Goal: Information Seeking & Learning: Learn about a topic

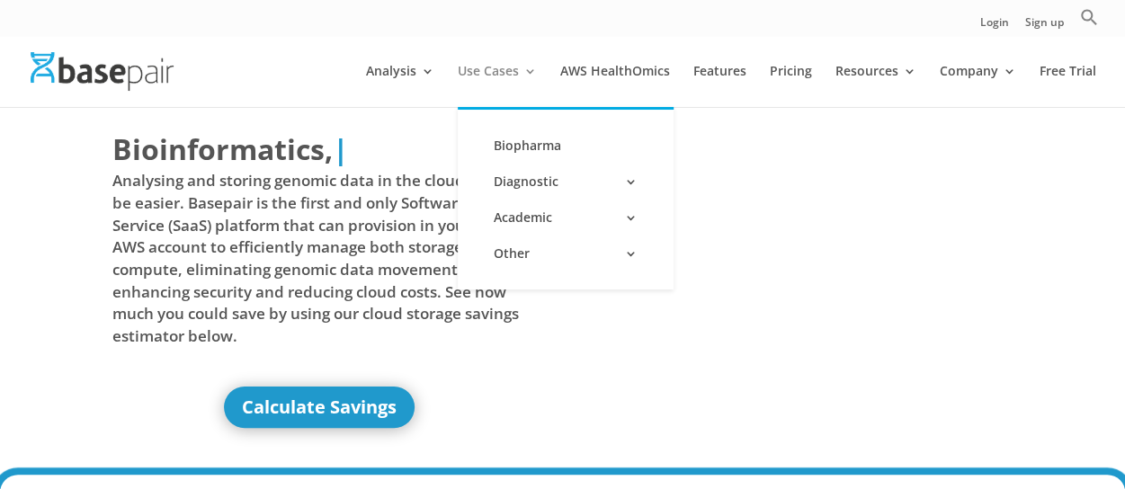
click at [530, 69] on link "Use Cases" at bounding box center [497, 86] width 79 height 42
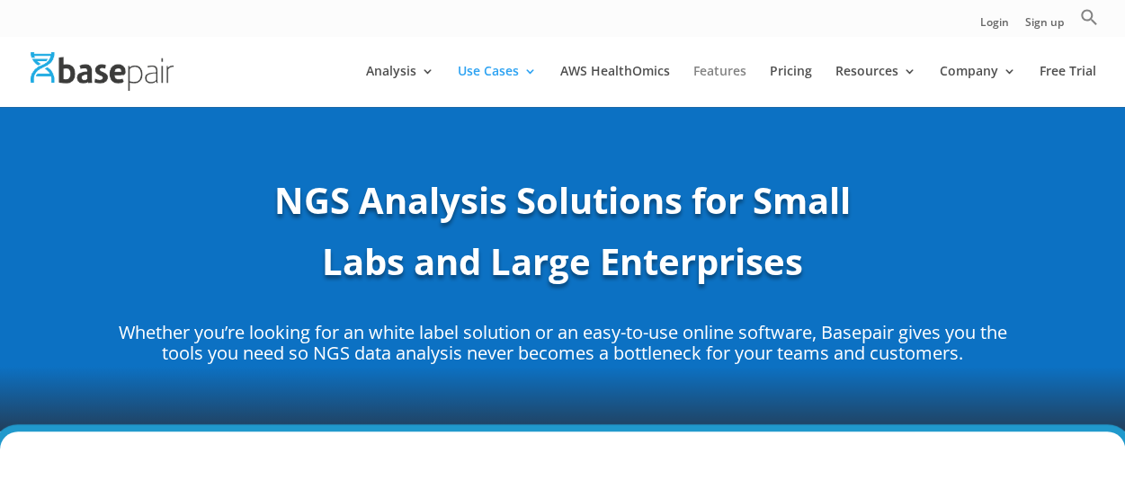
click at [718, 71] on link "Features" at bounding box center [719, 86] width 53 height 42
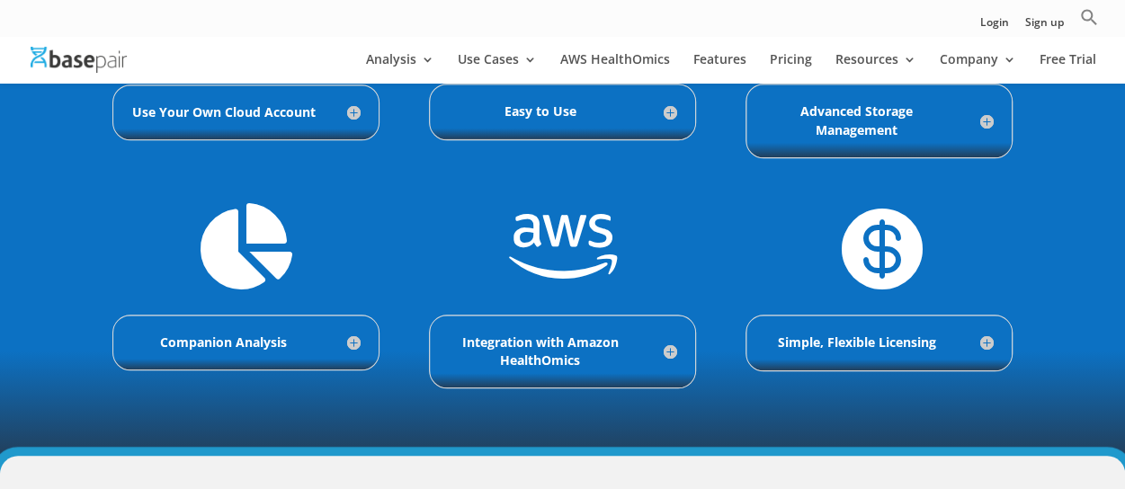
scroll to position [720, 0]
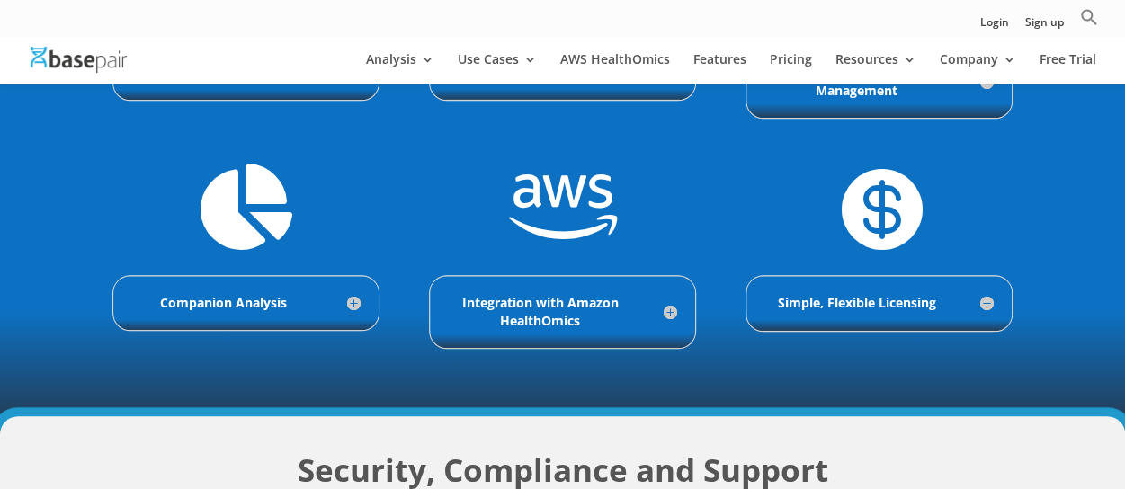
click at [214, 296] on h5 "Companion Analysis" at bounding box center [245, 303] width 229 height 18
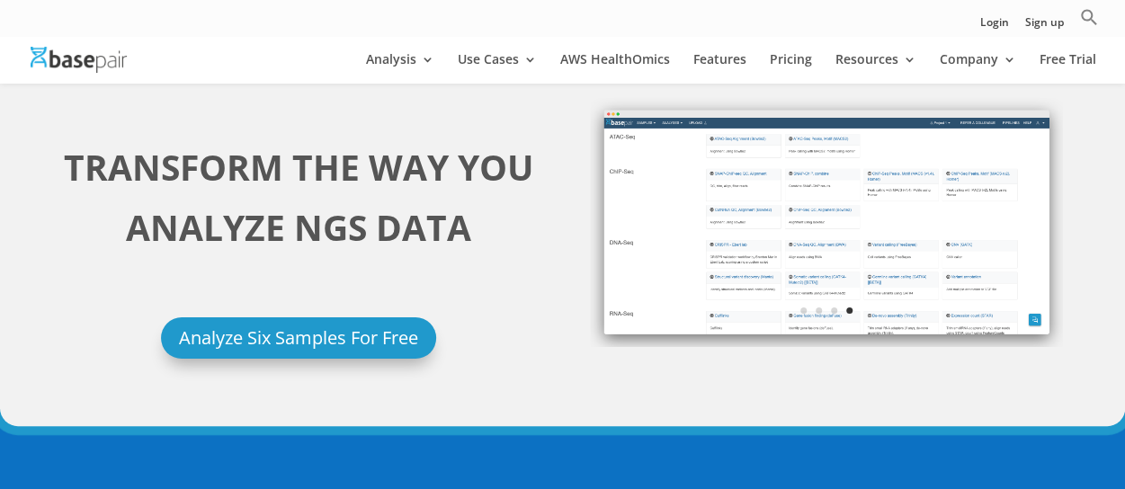
scroll to position [0, 0]
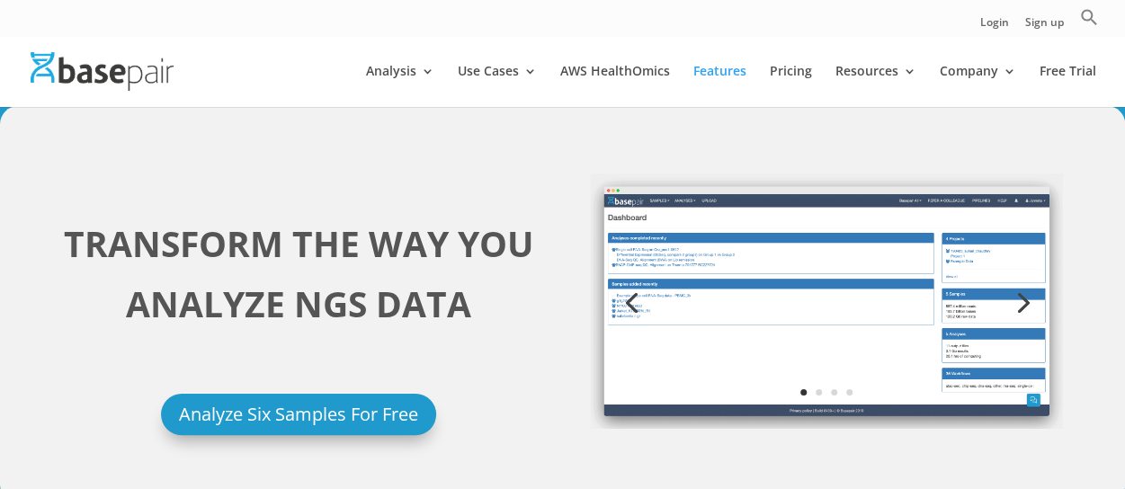
click at [815, 284] on img at bounding box center [826, 301] width 473 height 255
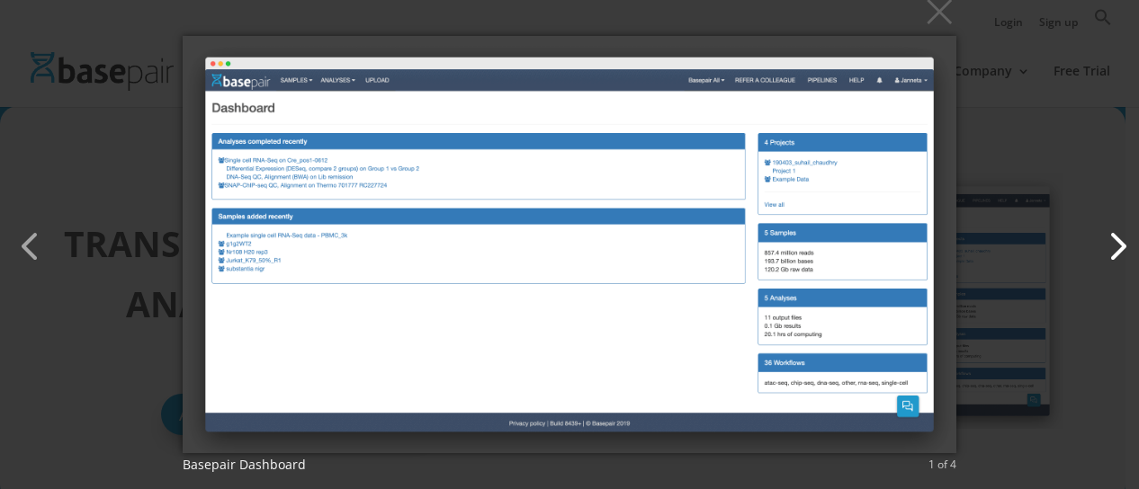
click at [1107, 253] on button "button" at bounding box center [1107, 237] width 43 height 43
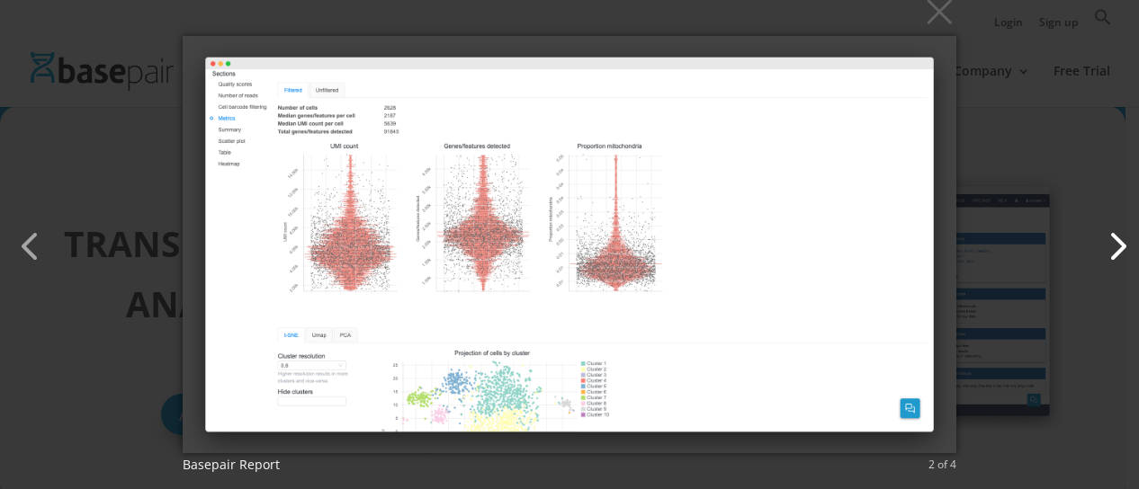
click at [1120, 246] on button "button" at bounding box center [1107, 237] width 43 height 43
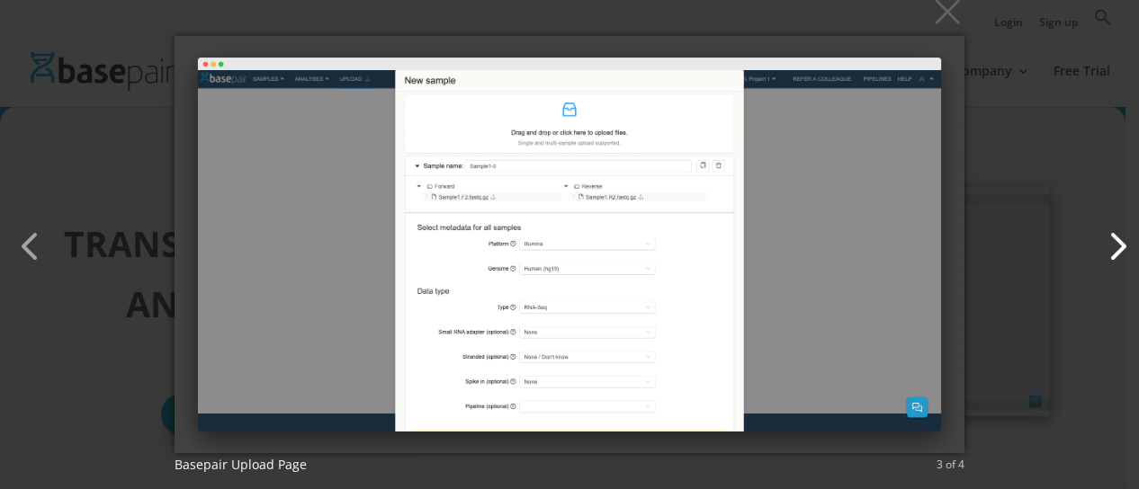
click at [1120, 246] on button "button" at bounding box center [1107, 237] width 43 height 43
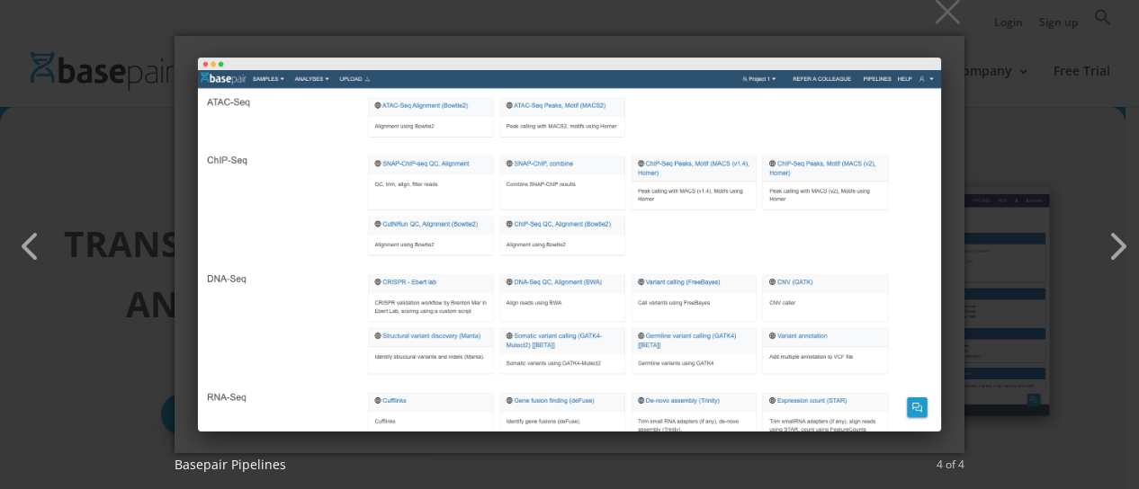
click at [820, 400] on img at bounding box center [569, 244] width 791 height 489
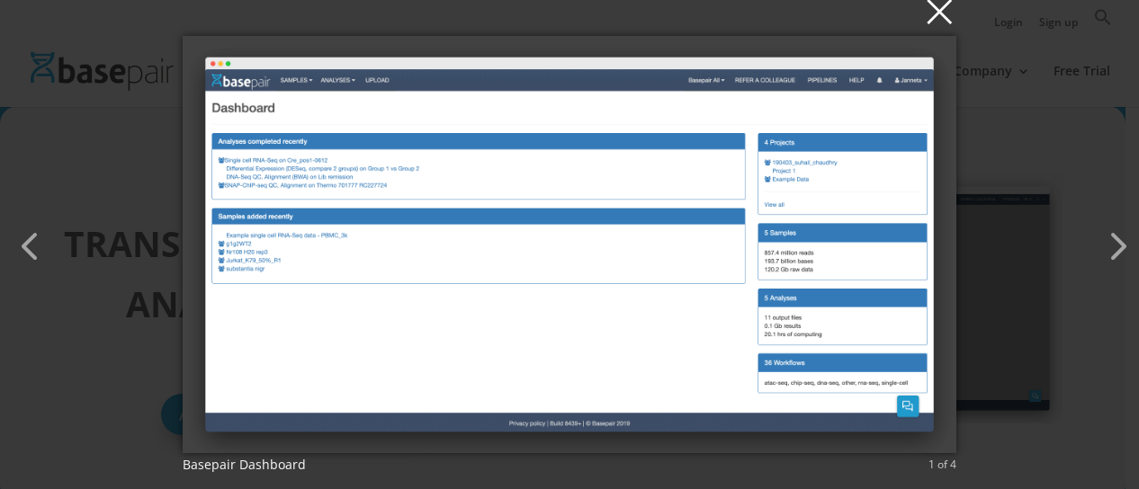
click at [939, 19] on button "×" at bounding box center [575, 11] width 774 height 40
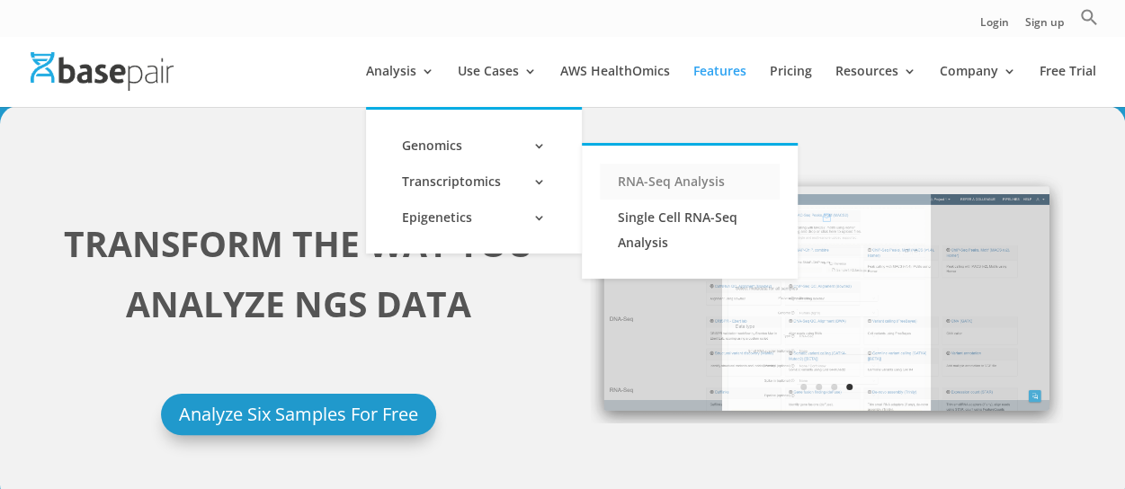
click at [658, 186] on link "RNA-Seq Analysis" at bounding box center [690, 182] width 180 height 36
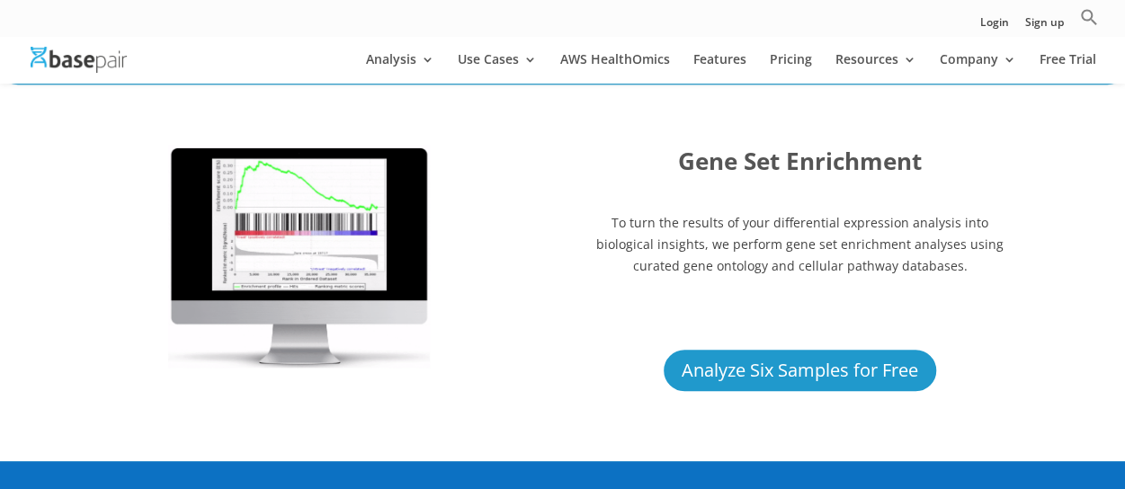
scroll to position [4137, 0]
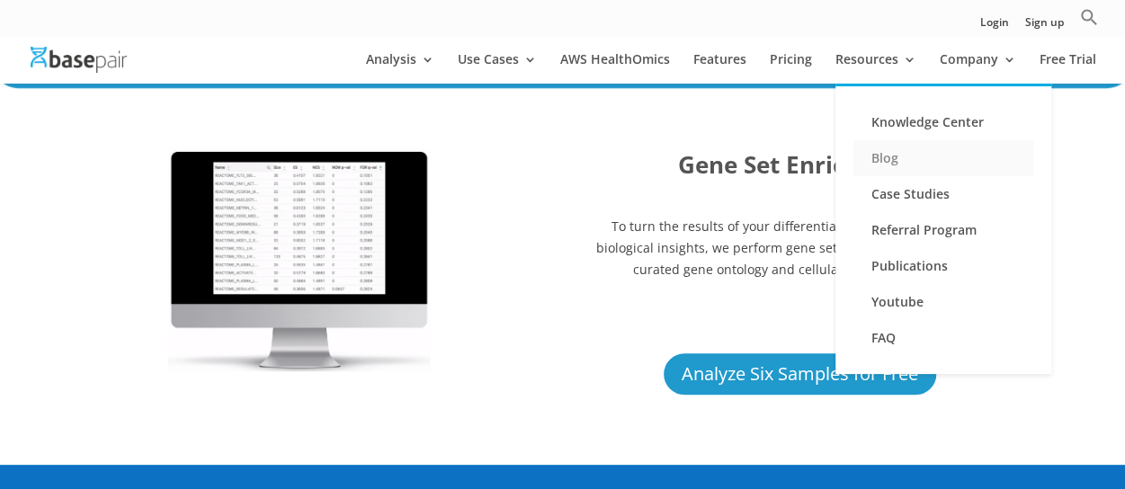
click at [876, 161] on link "Blog" at bounding box center [944, 158] width 180 height 36
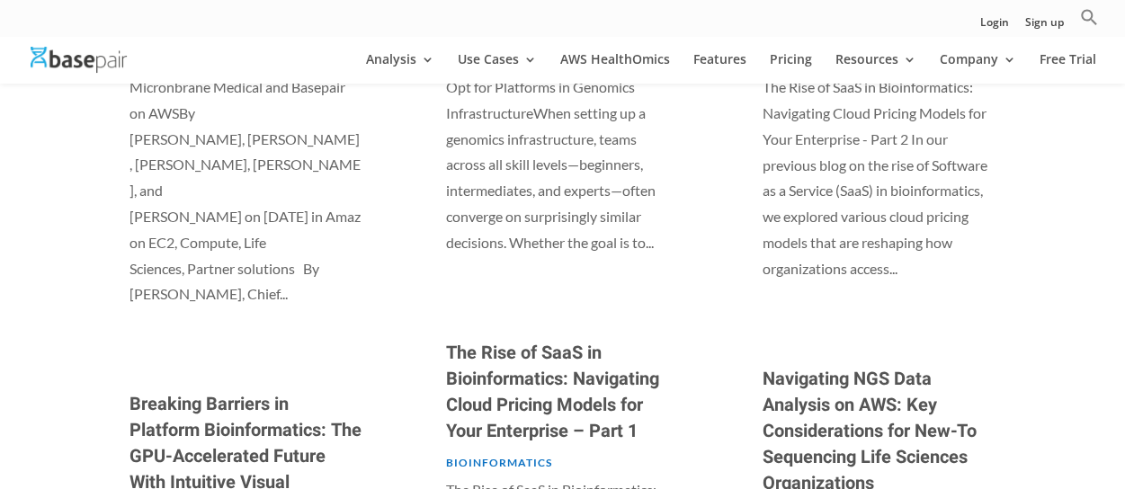
scroll to position [448, 0]
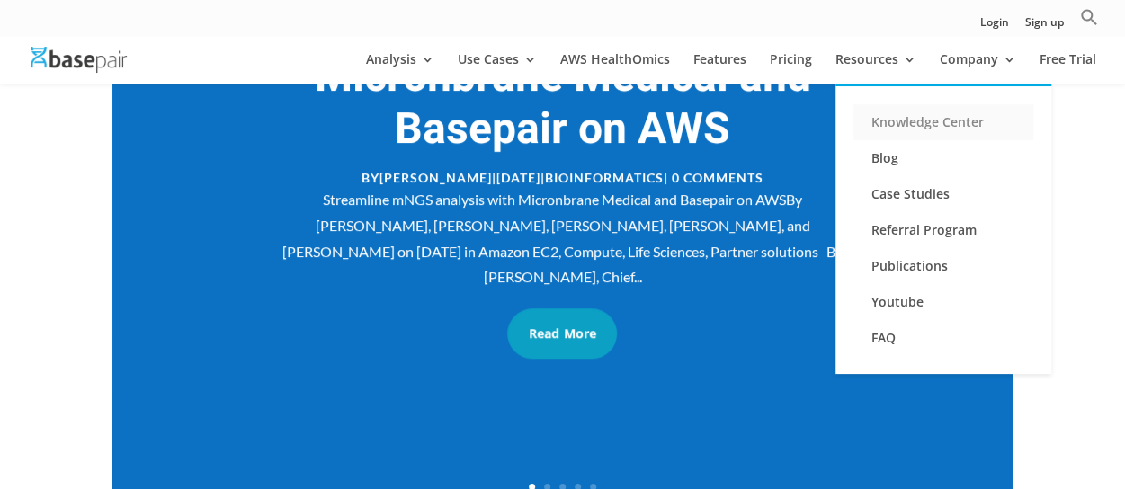
click at [909, 126] on link "Knowledge Center" at bounding box center [944, 122] width 180 height 36
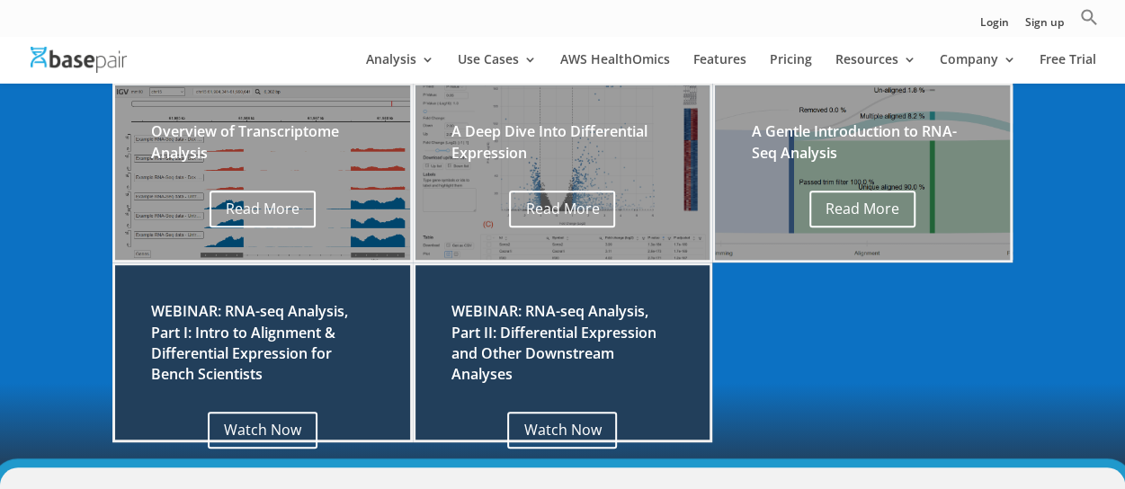
scroll to position [450, 0]
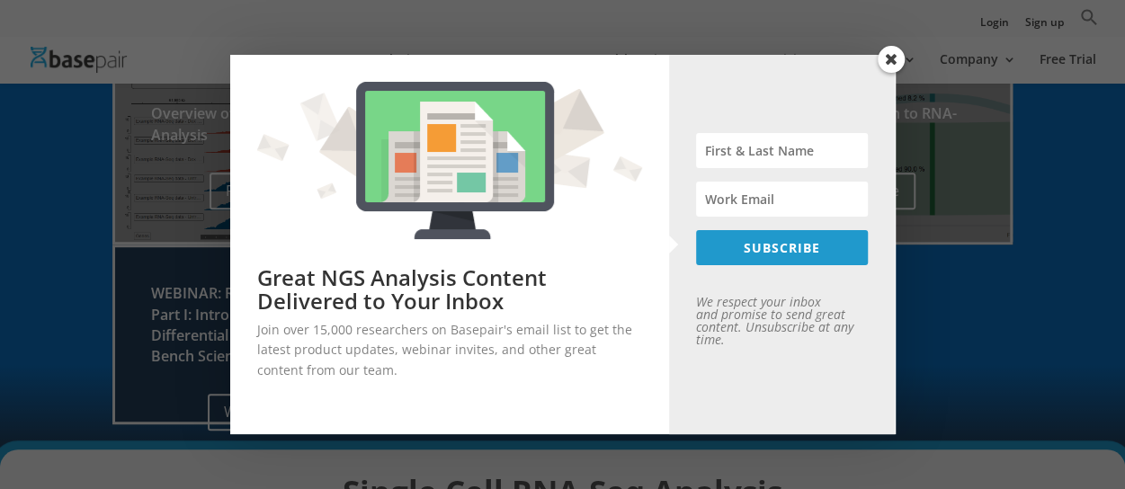
click at [889, 57] on span at bounding box center [891, 59] width 27 height 27
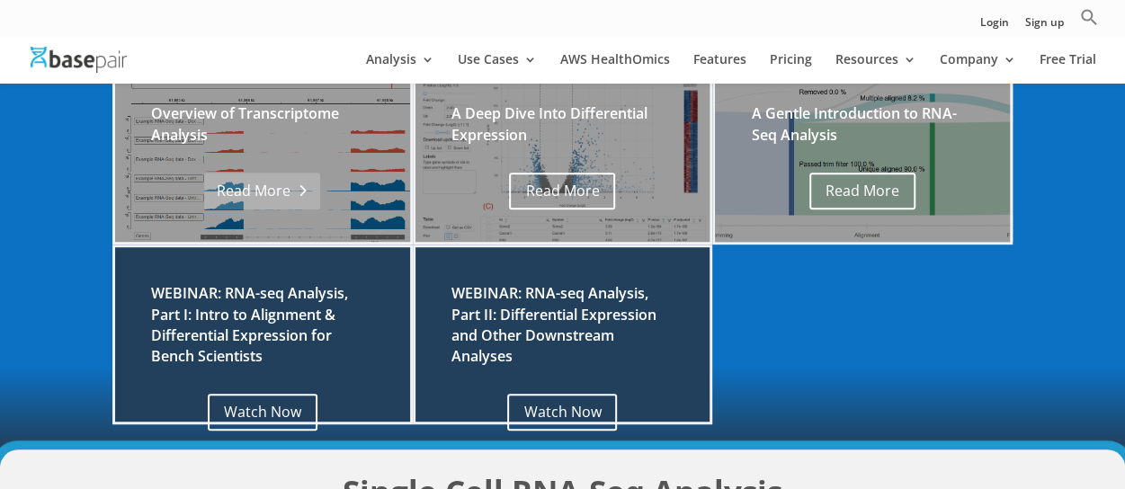
click at [310, 183] on link "Read More" at bounding box center [262, 191] width 116 height 37
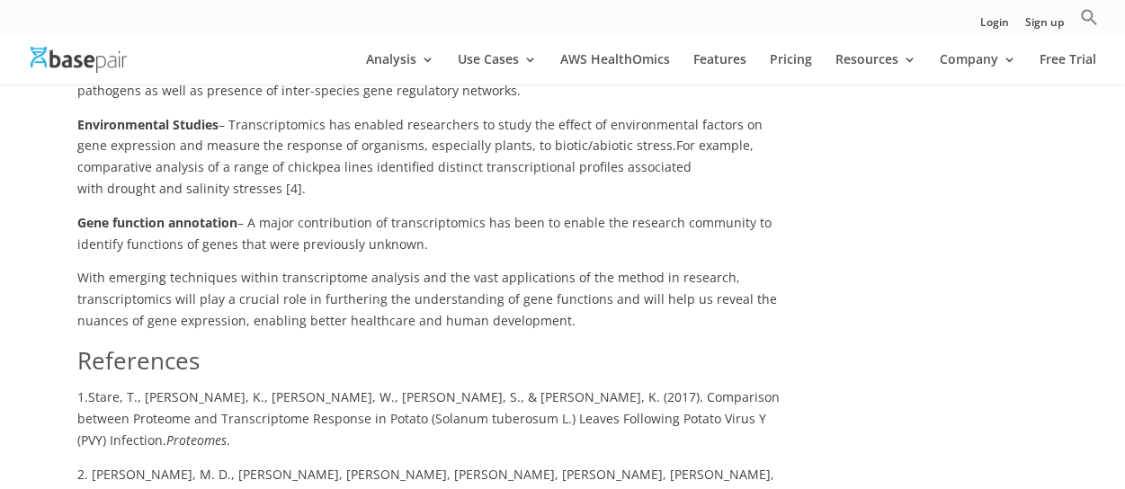
scroll to position [2069, 0]
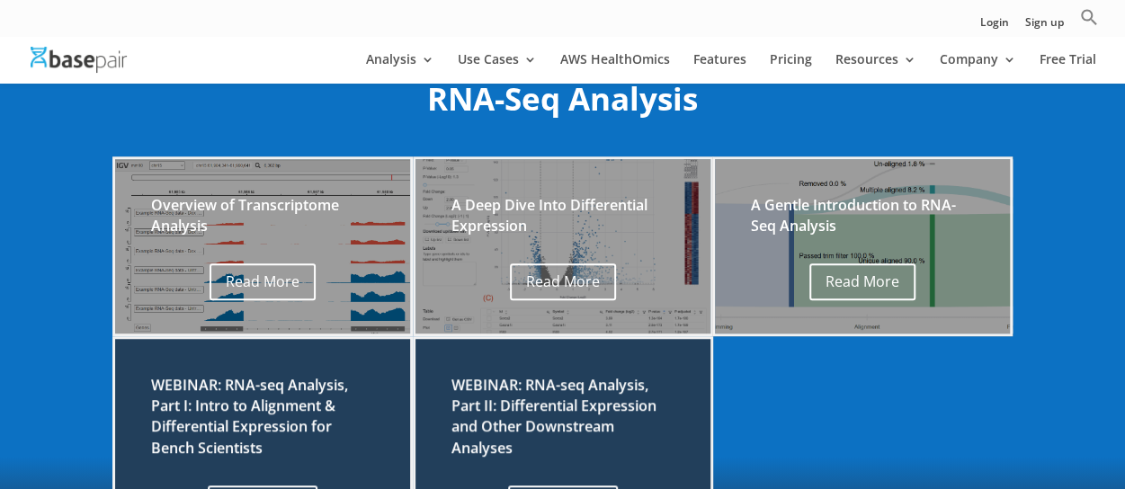
scroll to position [461, 0]
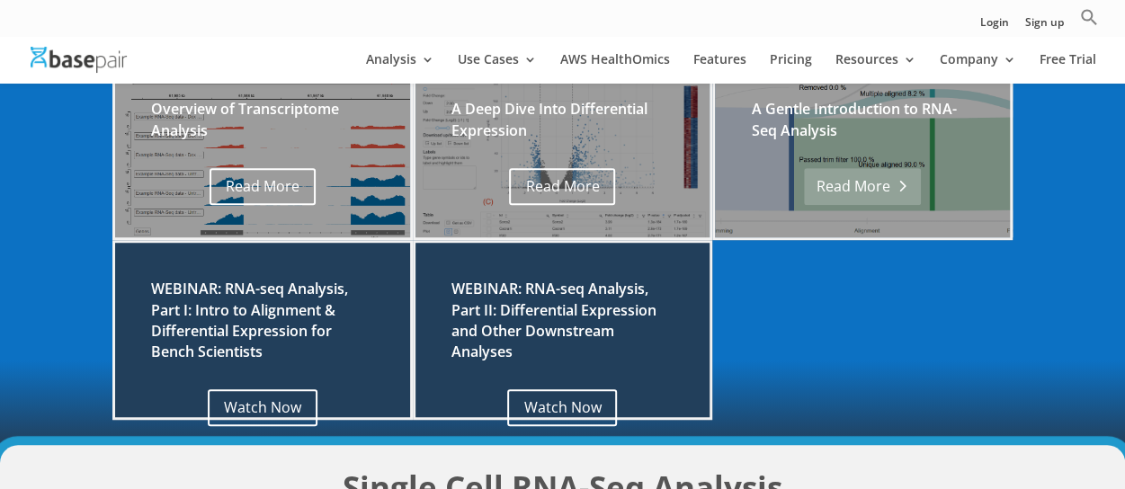
click at [861, 185] on link "Read More" at bounding box center [862, 186] width 116 height 37
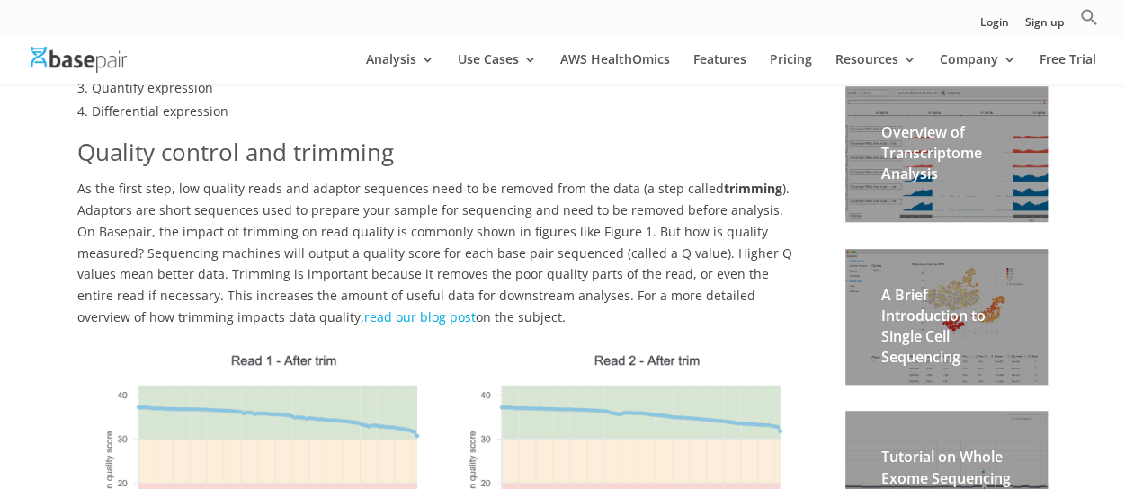
scroll to position [540, 0]
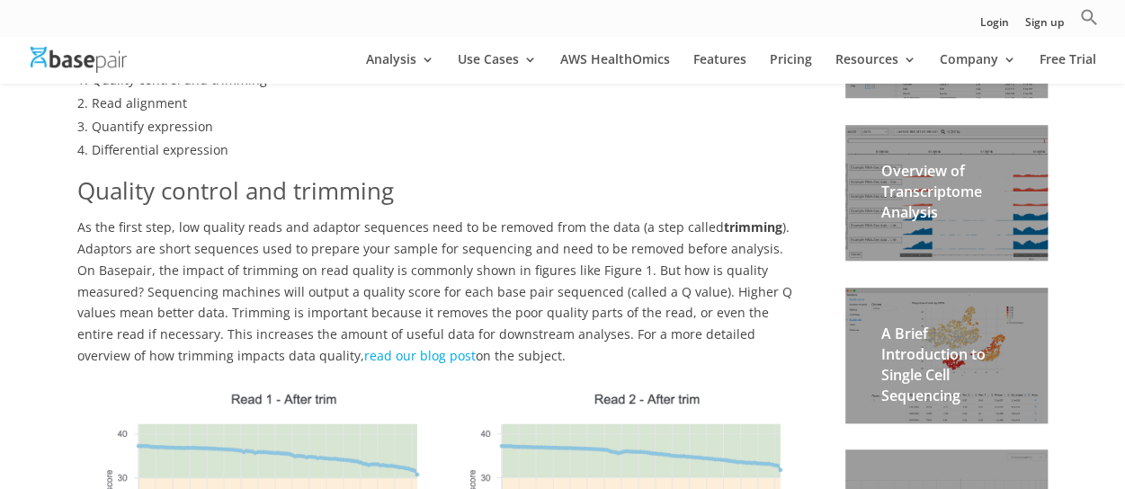
click at [930, 190] on h2 "Overview of Transcriptome Analysis" at bounding box center [946, 197] width 130 height 72
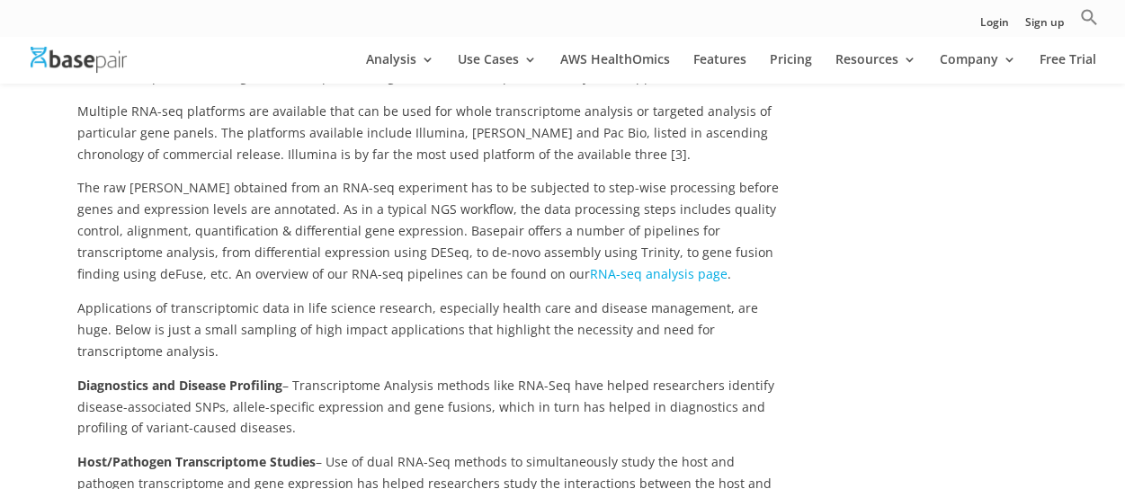
scroll to position [1619, 0]
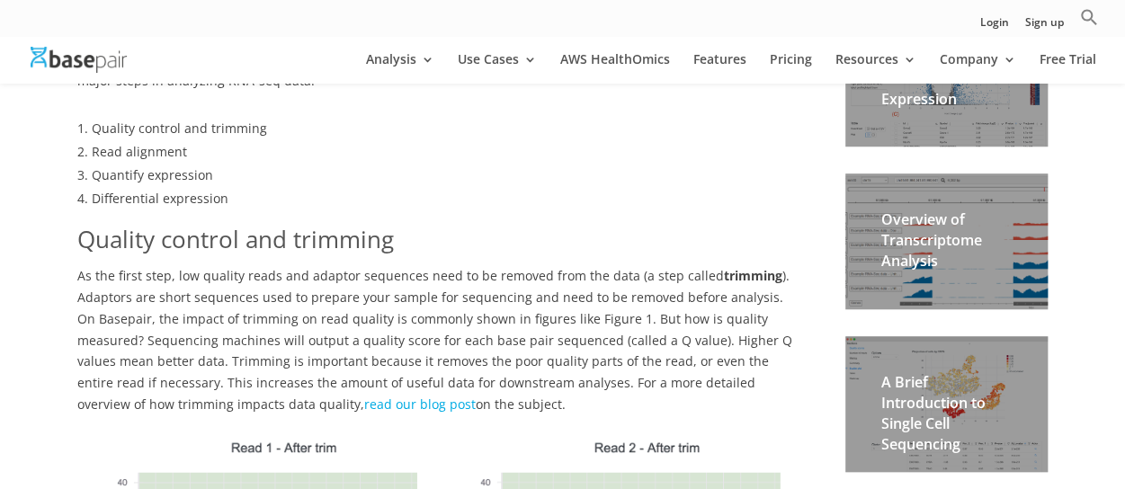
scroll to position [540, 0]
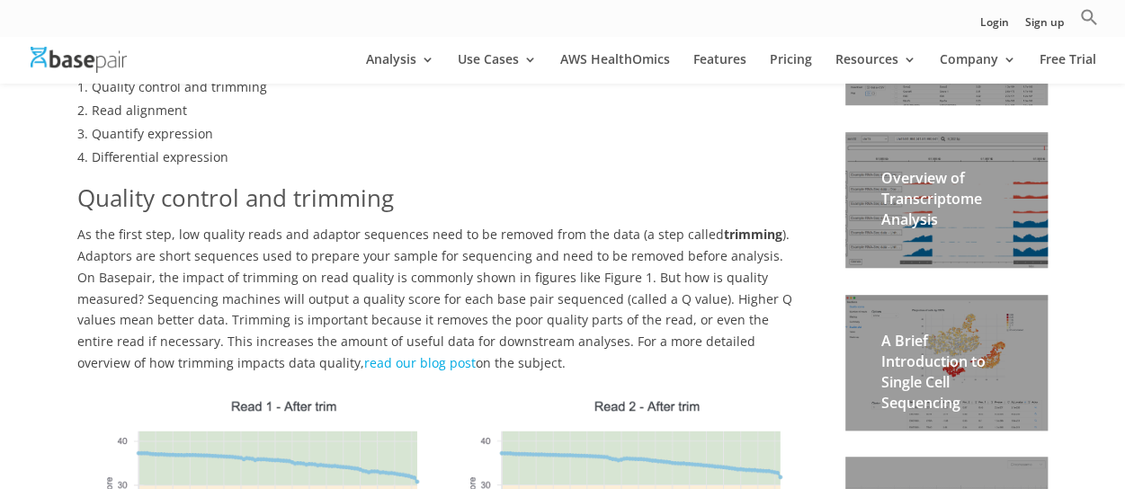
click at [364, 354] on link "read our blog post" at bounding box center [420, 362] width 112 height 17
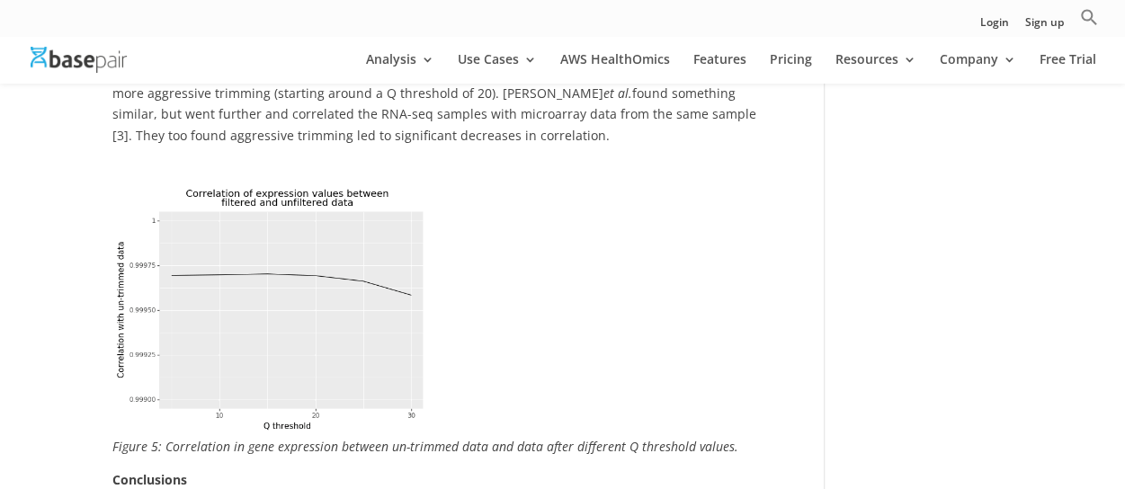
scroll to position [2338, 0]
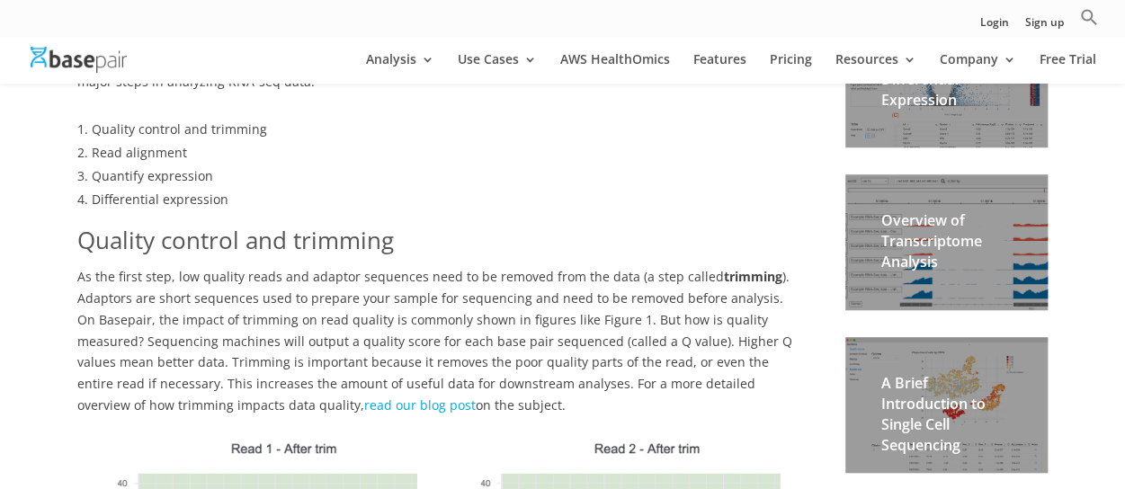
scroll to position [488, 0]
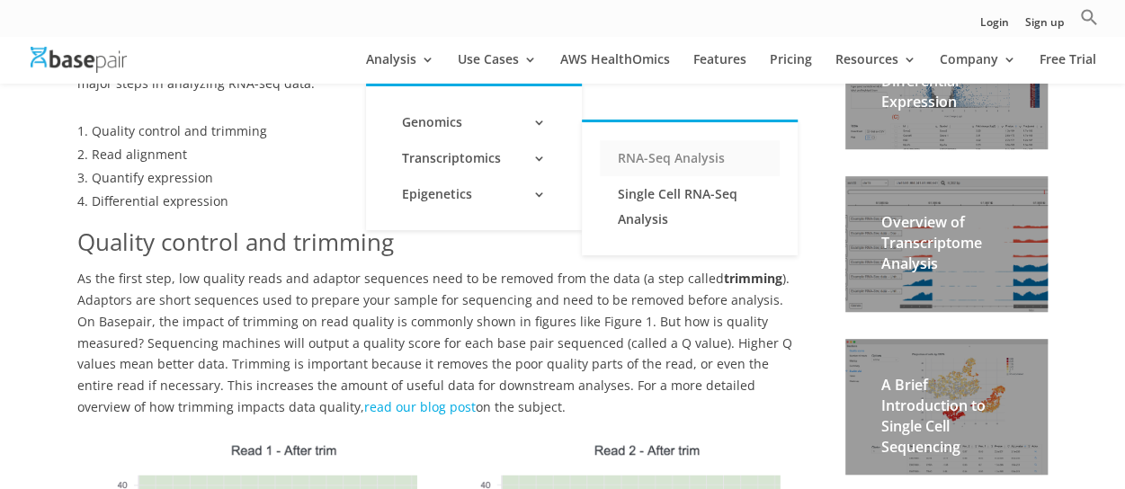
click at [652, 153] on link "RNA-Seq Analysis" at bounding box center [690, 158] width 180 height 36
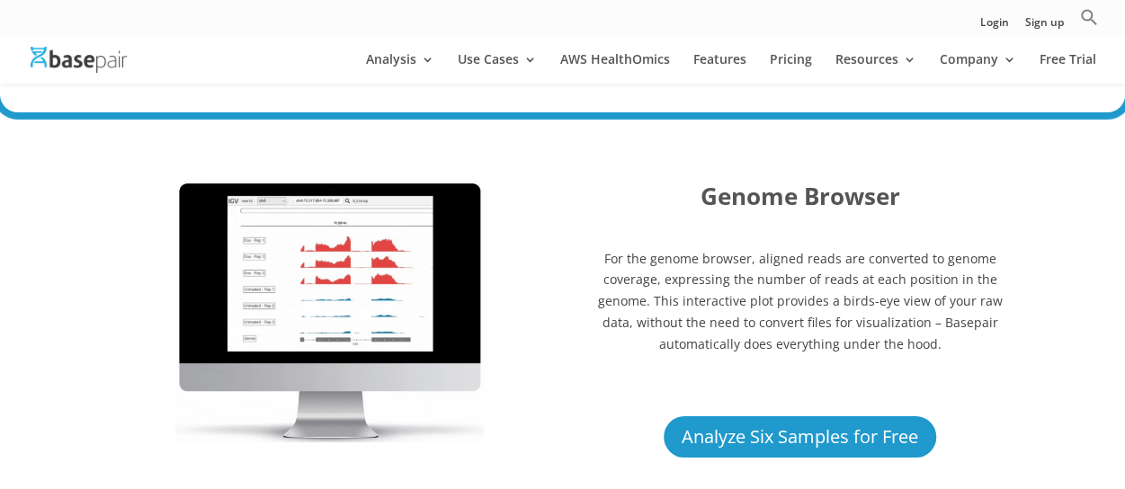
scroll to position [3318, 0]
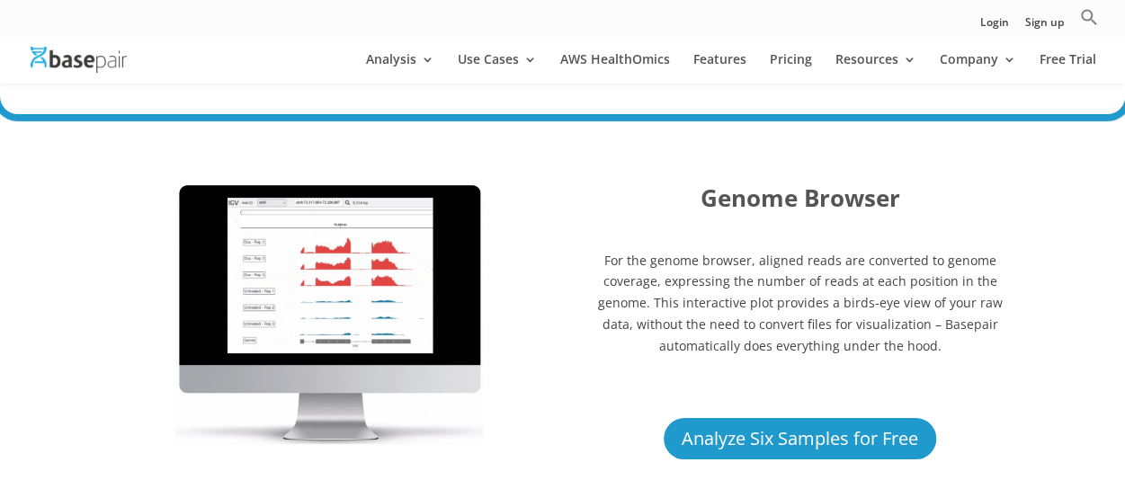
click at [719, 300] on p "For the genome browser, aligned reads are converted to genome coverage, express…" at bounding box center [799, 310] width 425 height 120
